Goal: Navigation & Orientation: Find specific page/section

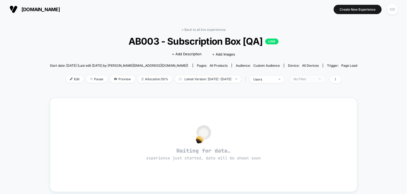
click at [325, 78] on span "No Filter" at bounding box center [307, 78] width 35 height 7
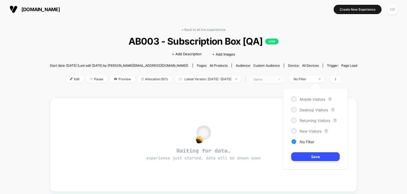
click at [275, 80] on div "users" at bounding box center [263, 79] width 21 height 4
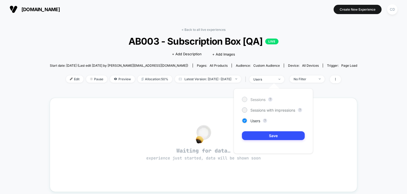
click at [263, 102] on div "Sessions" at bounding box center [254, 99] width 24 height 5
click at [256, 99] on span "Sessions" at bounding box center [258, 99] width 15 height 5
click at [257, 99] on span "Sessions" at bounding box center [258, 99] width 15 height 5
click at [273, 134] on button "Save" at bounding box center [273, 135] width 63 height 9
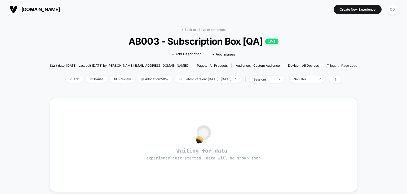
click at [327, 66] on div "Trigger: Page Load" at bounding box center [342, 65] width 30 height 4
click at [341, 64] on span "Page Load" at bounding box center [349, 65] width 16 height 4
click at [341, 77] on span at bounding box center [335, 79] width 11 height 8
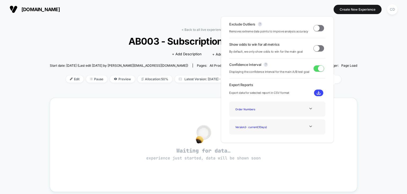
click at [372, 81] on div "< Back to all live experiences AB003 - Subscription Box [QA] LIVE Click to edit…" at bounding box center [203, 167] width 407 height 296
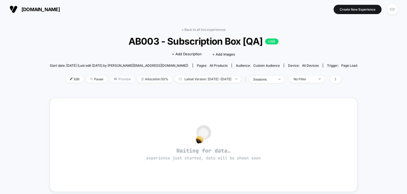
click at [110, 79] on span "Preview" at bounding box center [122, 78] width 25 height 7
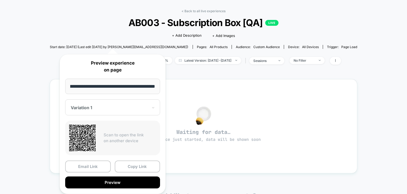
scroll to position [53, 0]
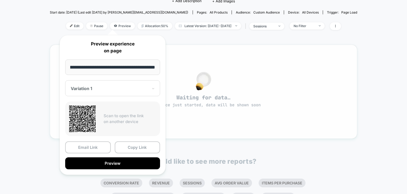
drag, startPoint x: 106, startPoint y: 69, endPoint x: 186, endPoint y: 69, distance: 80.3
click at [186, 69] on body "ancientandbrave.eu Create New Experience CD ancientandbrave.eu < Back to all li…" at bounding box center [203, 97] width 407 height 194
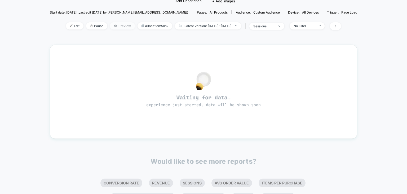
click at [111, 26] on span "Preview" at bounding box center [122, 25] width 25 height 7
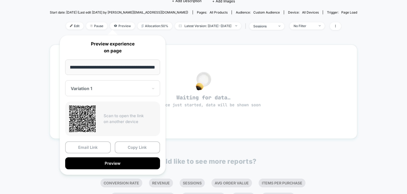
scroll to position [0, 0]
drag, startPoint x: 80, startPoint y: 69, endPoint x: 57, endPoint y: 66, distance: 23.2
click at [57, 66] on div "**********" at bounding box center [112, 105] width 117 height 150
click at [101, 67] on input "**********" at bounding box center [112, 66] width 95 height 15
click at [44, 76] on div "< Back to all live experiences AB003 - Subscription Box [QA] LIVE Click to edit…" at bounding box center [203, 114] width 407 height 296
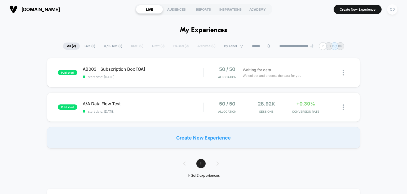
click at [394, 11] on div "CD" at bounding box center [392, 9] width 10 height 10
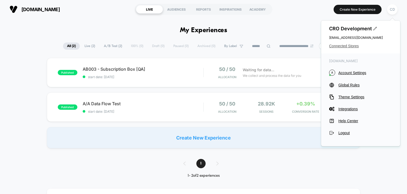
click at [341, 45] on span "Connected Stores" at bounding box center [360, 46] width 63 height 4
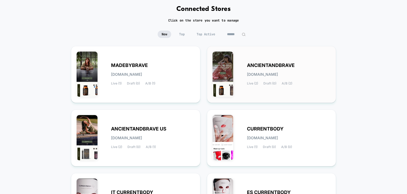
scroll to position [53, 0]
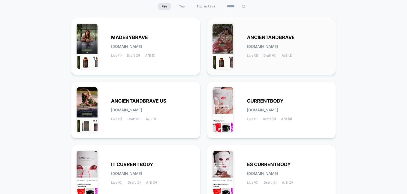
click at [278, 46] on span "[DOMAIN_NAME]" at bounding box center [262, 47] width 31 height 4
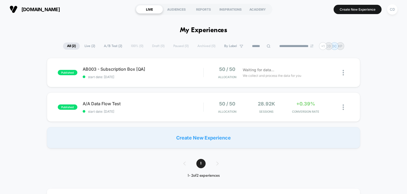
click at [119, 70] on span "AB003 - Subscription Box [QA] Click to edit experience details" at bounding box center [143, 68] width 121 height 5
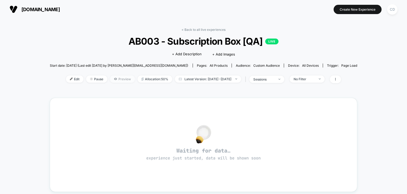
click at [113, 77] on span "Preview" at bounding box center [122, 78] width 25 height 7
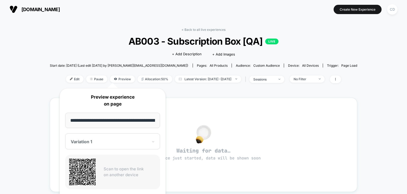
drag, startPoint x: 112, startPoint y: 117, endPoint x: 57, endPoint y: 130, distance: 56.7
click at [57, 130] on div "**********" at bounding box center [112, 158] width 117 height 150
click at [52, 37] on div "< Back to all live experiences AB003 - Subscription Box [QA] LIVE Click to edit…" at bounding box center [203, 167] width 407 height 296
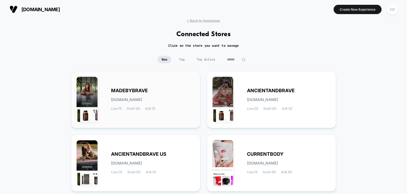
click at [138, 94] on div "MADEBYBRAVE [DOMAIN_NAME] Live (1) Draft (0) A/B (1)" at bounding box center [153, 100] width 84 height 22
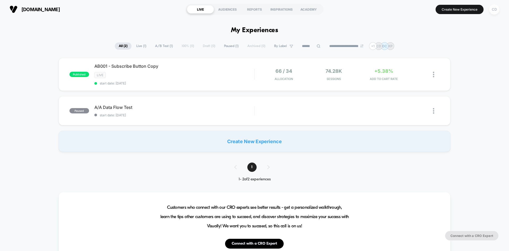
click at [407, 11] on div "CD" at bounding box center [494, 9] width 10 height 10
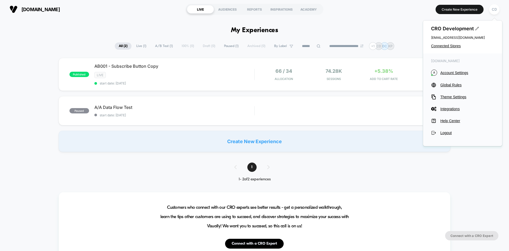
click at [407, 43] on div "CRO Development [EMAIL_ADDRESS][DOMAIN_NAME] Connected Stores" at bounding box center [462, 36] width 79 height 33
click at [407, 47] on span "Connected Stores" at bounding box center [462, 46] width 63 height 4
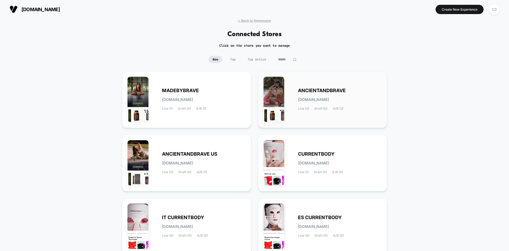
click at [340, 95] on div "ANCIENTANDBRAVE [DOMAIN_NAME] Live (2) Draft (0) A/B (2)" at bounding box center [340, 100] width 84 height 22
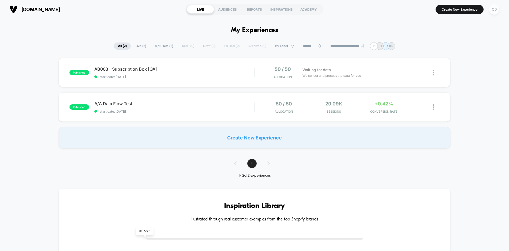
click at [407, 10] on div "CD" at bounding box center [494, 9] width 10 height 10
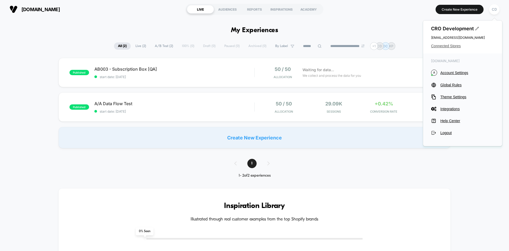
click at [407, 47] on span "Connected Stores" at bounding box center [462, 46] width 63 height 4
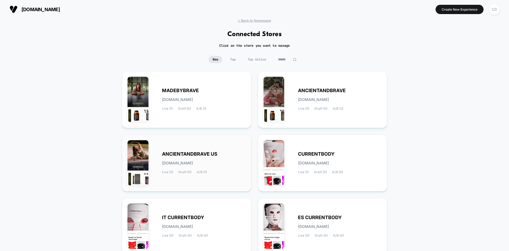
click at [197, 157] on div "ANCIENTANDBRAVE US [DOMAIN_NAME] Live (2) Draft (0) A/B (1)" at bounding box center [204, 163] width 84 height 22
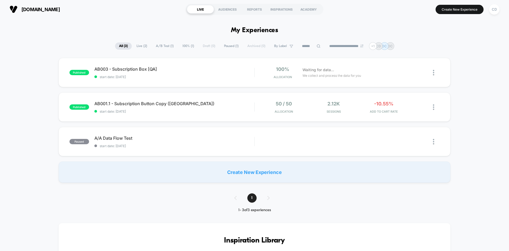
click at [42, 71] on div "published AB003 - Subscription Box [QA] start date: [DATE] 100% Allocation Wait…" at bounding box center [254, 120] width 509 height 125
click at [407, 7] on div "CD" at bounding box center [494, 9] width 10 height 10
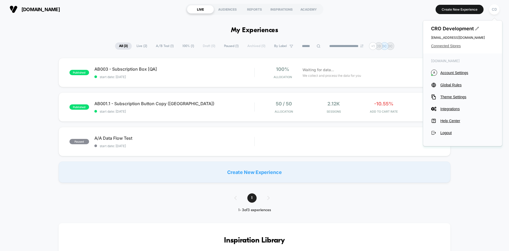
click at [407, 44] on span "Connected Stores" at bounding box center [462, 46] width 63 height 4
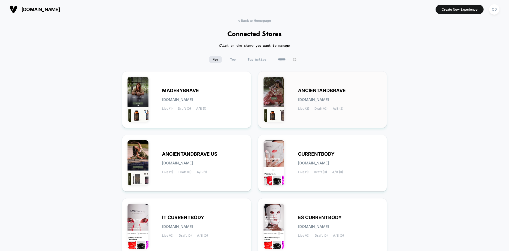
click at [321, 93] on div "ANCIENTANDBRAVE [DOMAIN_NAME] Live (2) Draft (0) A/B (2)" at bounding box center [340, 100] width 84 height 22
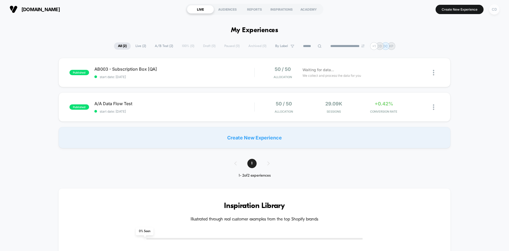
click at [407, 11] on div "CD" at bounding box center [494, 9] width 10 height 10
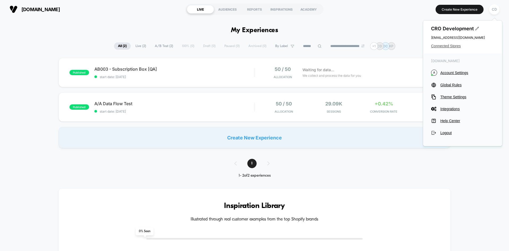
click at [407, 44] on span "Connected Stores" at bounding box center [462, 46] width 63 height 4
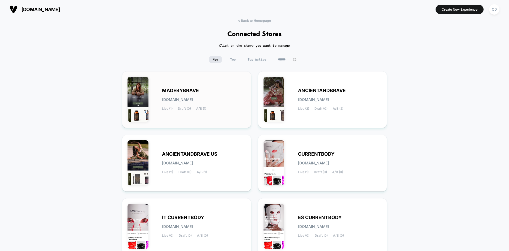
click at [166, 89] on span "MADEBYBRAVE" at bounding box center [180, 91] width 37 height 4
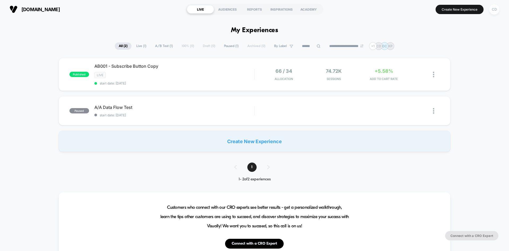
click at [407, 7] on div "CD" at bounding box center [494, 9] width 10 height 10
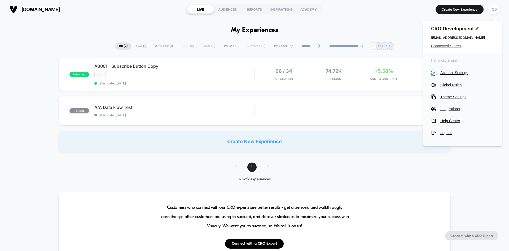
click at [407, 46] on span "Connected Stores" at bounding box center [462, 46] width 63 height 4
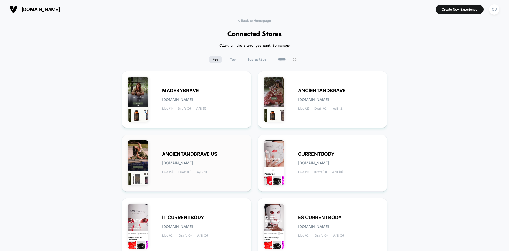
click at [184, 152] on span "ANCIENTANDBRAVE US" at bounding box center [189, 154] width 55 height 4
